Goal: Task Accomplishment & Management: Use online tool/utility

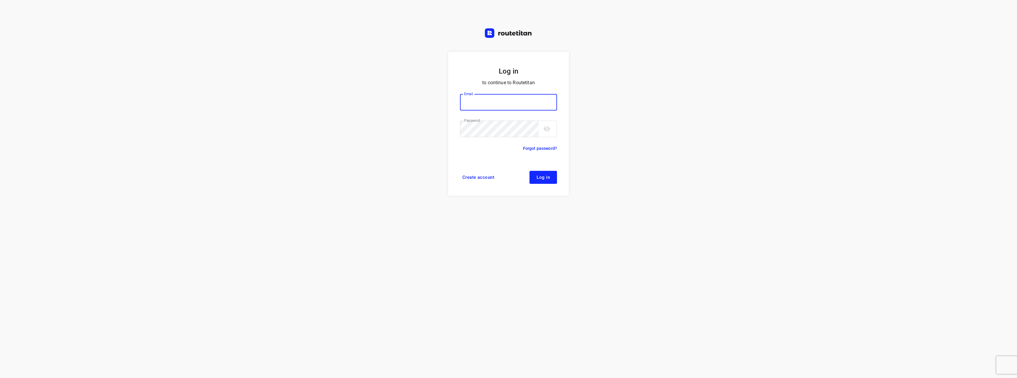
type input "[EMAIL_ADDRESS][DOMAIN_NAME]"
click at [548, 182] on button "Log in" at bounding box center [543, 177] width 27 height 13
click at [553, 173] on button "Log in" at bounding box center [543, 177] width 27 height 13
click at [551, 174] on button "Log in" at bounding box center [543, 177] width 27 height 13
click at [551, 175] on button "Log in" at bounding box center [543, 177] width 27 height 13
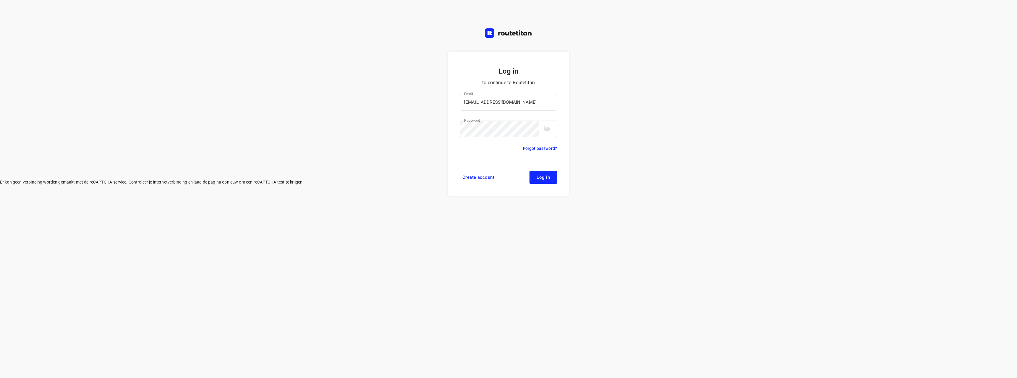
click at [551, 178] on button "Log in" at bounding box center [543, 177] width 27 height 13
type input "[EMAIL_ADDRESS][DOMAIN_NAME]"
click at [546, 180] on button "Log in" at bounding box center [543, 177] width 27 height 13
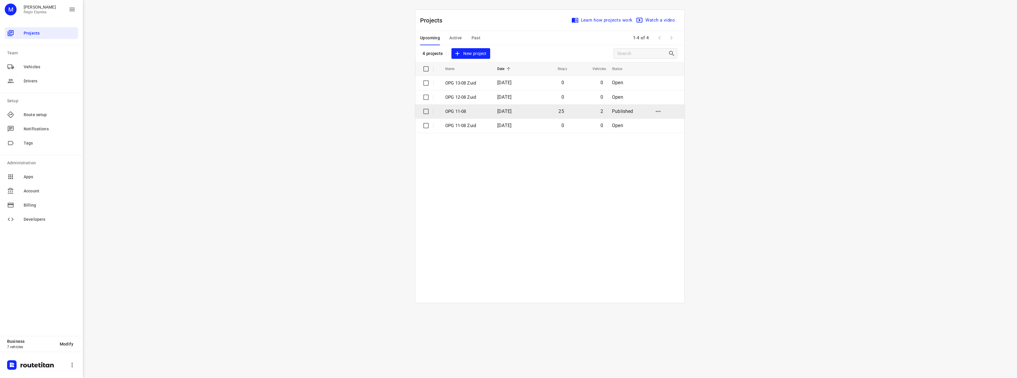
click at [479, 112] on p "OPG 11-08" at bounding box center [466, 111] width 43 height 7
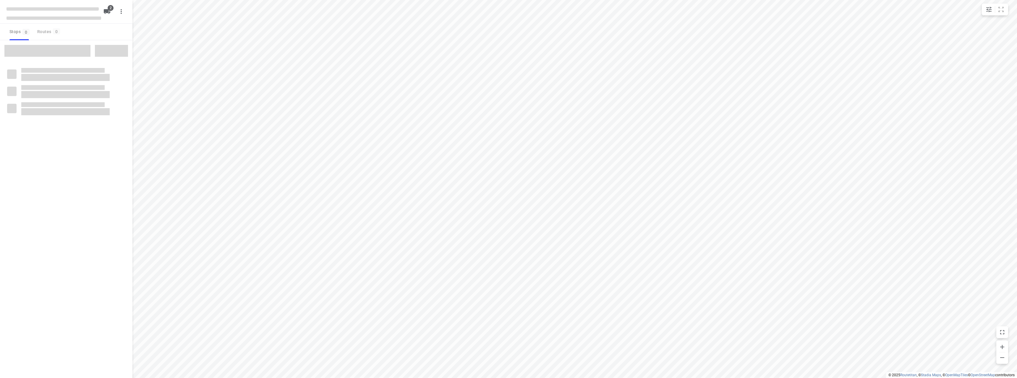
type input "distance"
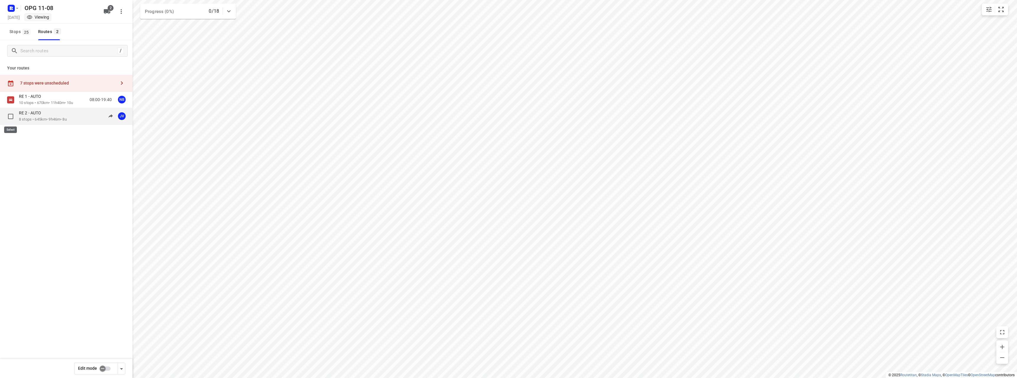
click at [11, 117] on input "checkbox" at bounding box center [11, 117] width 12 height 12
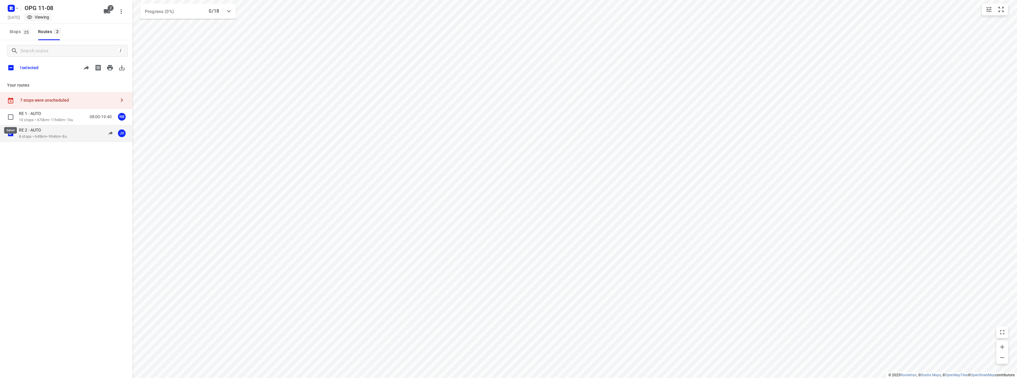
checkbox input "true"
click at [108, 66] on icon "button" at bounding box center [110, 67] width 6 height 5
